Goal: Transaction & Acquisition: Purchase product/service

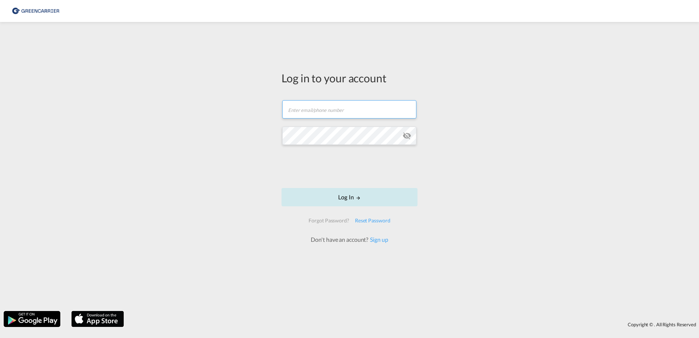
type input "[EMAIL_ADDRESS][DOMAIN_NAME]"
click at [340, 200] on button "Log In" at bounding box center [349, 197] width 136 height 18
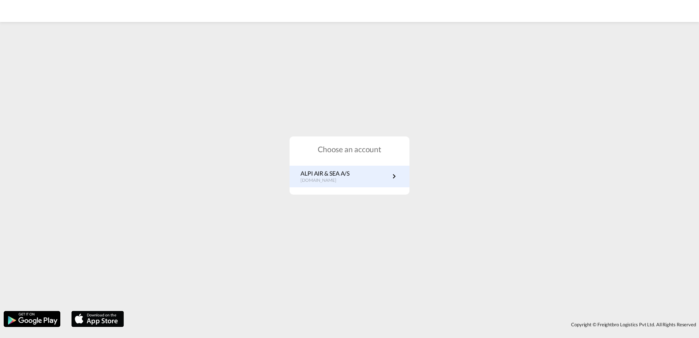
click at [370, 178] on link "ALPI AIR & SEA A/S [DOMAIN_NAME]" at bounding box center [349, 176] width 98 height 14
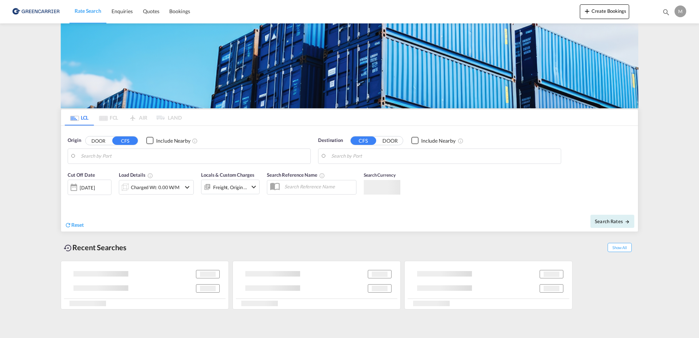
type input "DK-6950, Hee, [GEOGRAPHIC_DATA], [GEOGRAPHIC_DATA], [GEOGRAPHIC_DATA], [GEOGRAP…"
type input "[GEOGRAPHIC_DATA], [GEOGRAPHIC_DATA]"
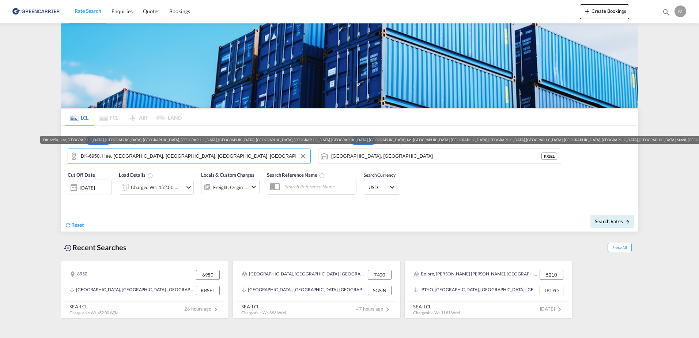
click at [150, 161] on input "DK-6950, Hee, Hoejmark, Holmsland, Houvig, Hover, Klegod, Kleve, Kloster, Lem, …" at bounding box center [194, 156] width 226 height 11
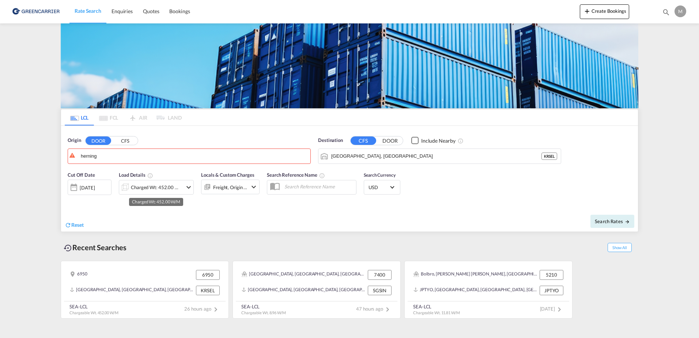
click at [0, 0] on div "Herning , 7400 Denmark DK-7400" at bounding box center [0, 0] width 0 height 0
type input "DK-7400, Herning"
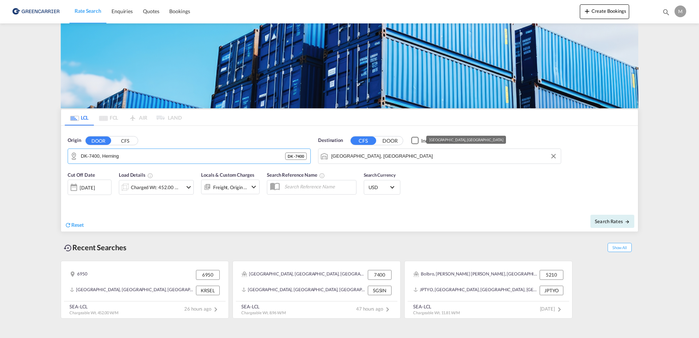
click at [369, 156] on input "Seoul, KRSEL" at bounding box center [444, 156] width 226 height 11
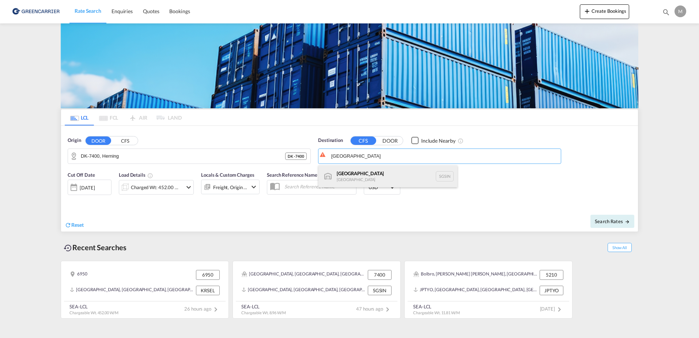
click at [355, 174] on div "Singapore Singapore SGSIN" at bounding box center [387, 176] width 139 height 22
type input "Singapore, SGSIN"
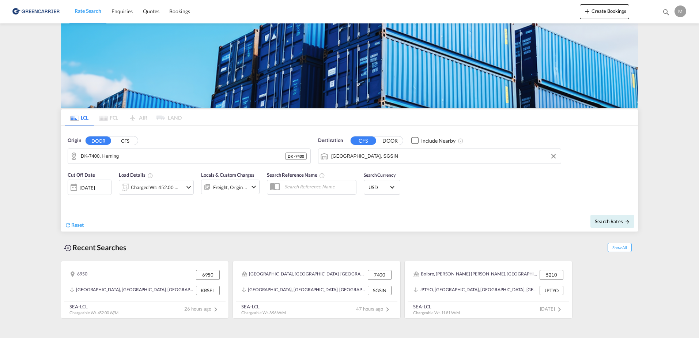
click at [95, 185] on div "19 Sep 2025" at bounding box center [87, 187] width 15 height 7
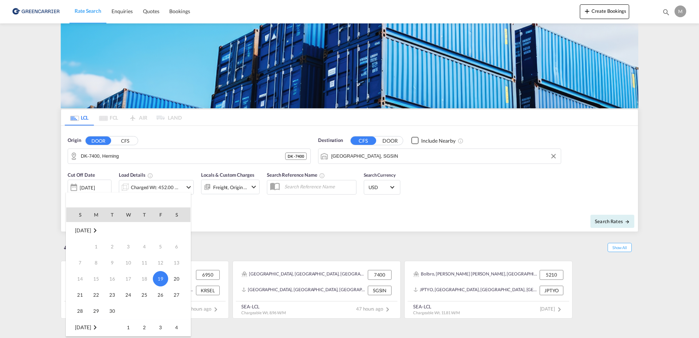
click at [280, 207] on div at bounding box center [349, 169] width 699 height 338
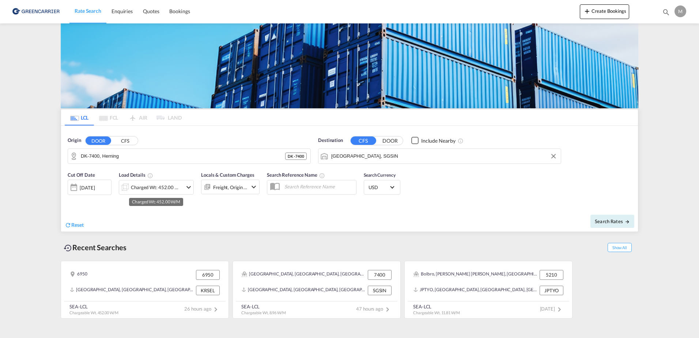
click at [175, 185] on div "Charged Wt: 452.00 W/M" at bounding box center [157, 187] width 52 height 10
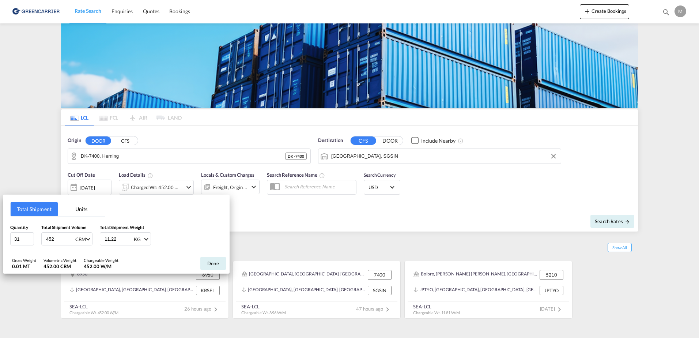
click at [87, 188] on div "Total Shipment Units Quantity 31 Total Shipment Volume 452 CBM CBM CFT Total Sh…" at bounding box center [349, 169] width 699 height 338
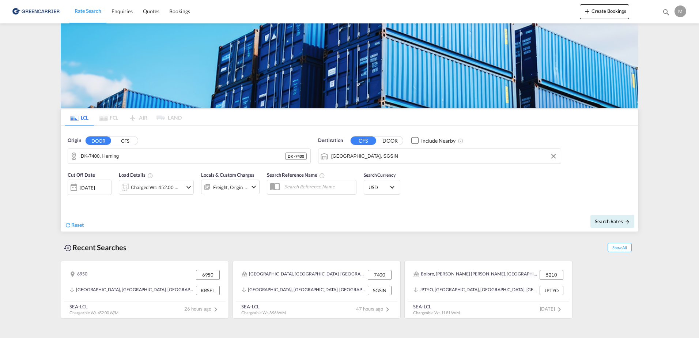
click at [87, 188] on div "19 Sep 2025" at bounding box center [87, 187] width 15 height 7
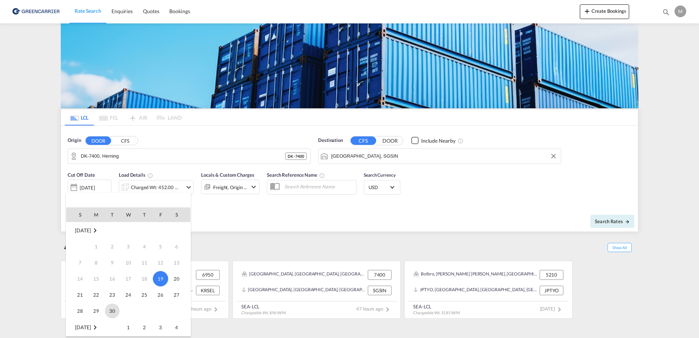
click at [116, 308] on span "30" at bounding box center [112, 310] width 15 height 15
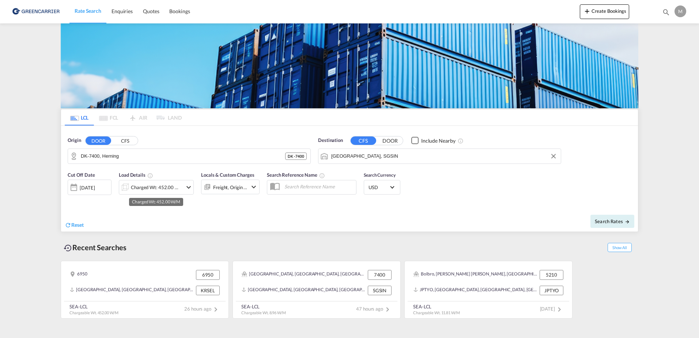
click at [176, 182] on div "Charged Wt: 452.00 W/M" at bounding box center [157, 187] width 52 height 10
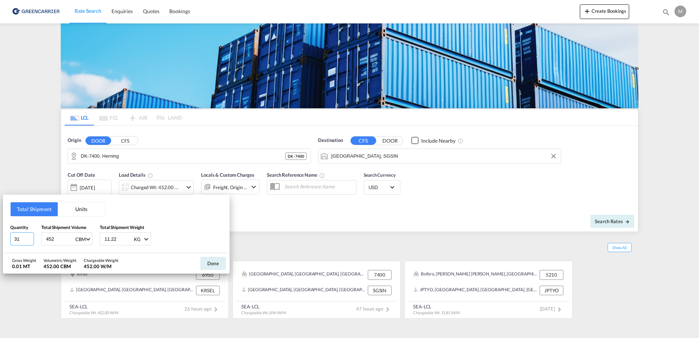
drag, startPoint x: 24, startPoint y: 238, endPoint x: -25, endPoint y: 241, distance: 49.4
click at [0, 241] on html "Rate Search Enquiries Quotes Bookings Rate Search Enquiries" at bounding box center [349, 169] width 699 height 338
type input "11"
drag, startPoint x: 66, startPoint y: 236, endPoint x: 23, endPoint y: 236, distance: 43.1
click at [23, 236] on div "Quantity 11 Total Shipment Volume 452 CBM CBM CFT Total Shipment Weight 11.22 K…" at bounding box center [116, 235] width 212 height 22
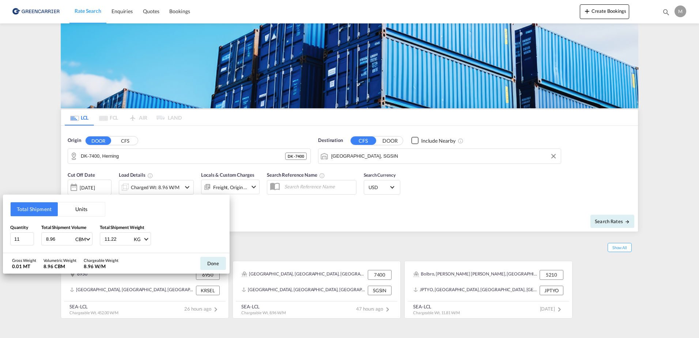
type input "8.96"
drag, startPoint x: 124, startPoint y: 241, endPoint x: 96, endPoint y: 240, distance: 28.1
click at [96, 240] on div "Quantity 11 Total Shipment Volume 8.96 CBM CBM CFT Total Shipment Weight 11.22 …" at bounding box center [116, 235] width 212 height 22
type input "2110"
click at [216, 266] on button "Done" at bounding box center [213, 263] width 26 height 13
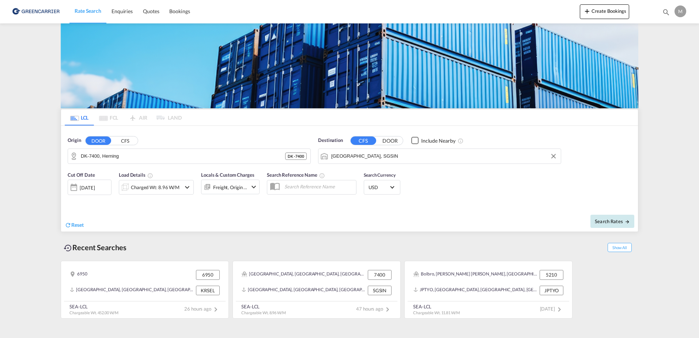
click at [610, 223] on span "Search Rates" at bounding box center [612, 221] width 35 height 6
type input "7400 to SGSIN / 30 Sep 2025"
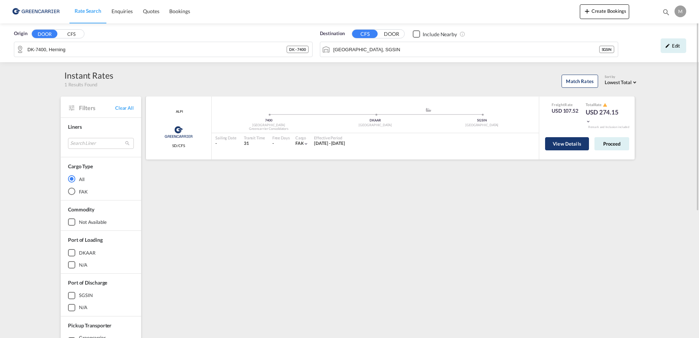
click at [575, 139] on button "View Details" at bounding box center [567, 143] width 44 height 13
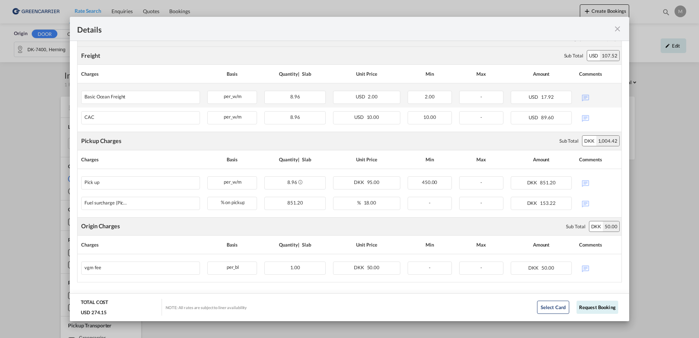
scroll to position [178, 0]
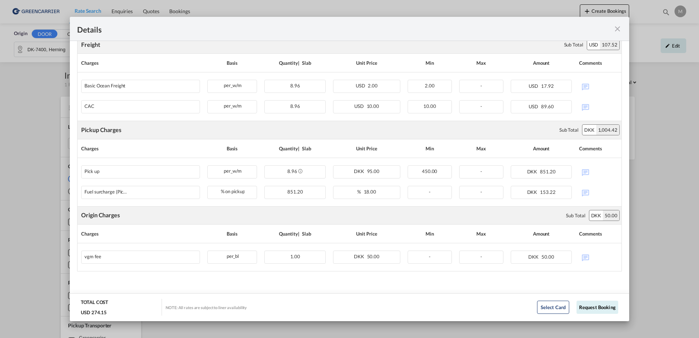
click at [616, 27] on md-icon "icon-close fg-AAA8AD m-0 cursor" at bounding box center [617, 28] width 9 height 9
